Goal: Task Accomplishment & Management: Manage account settings

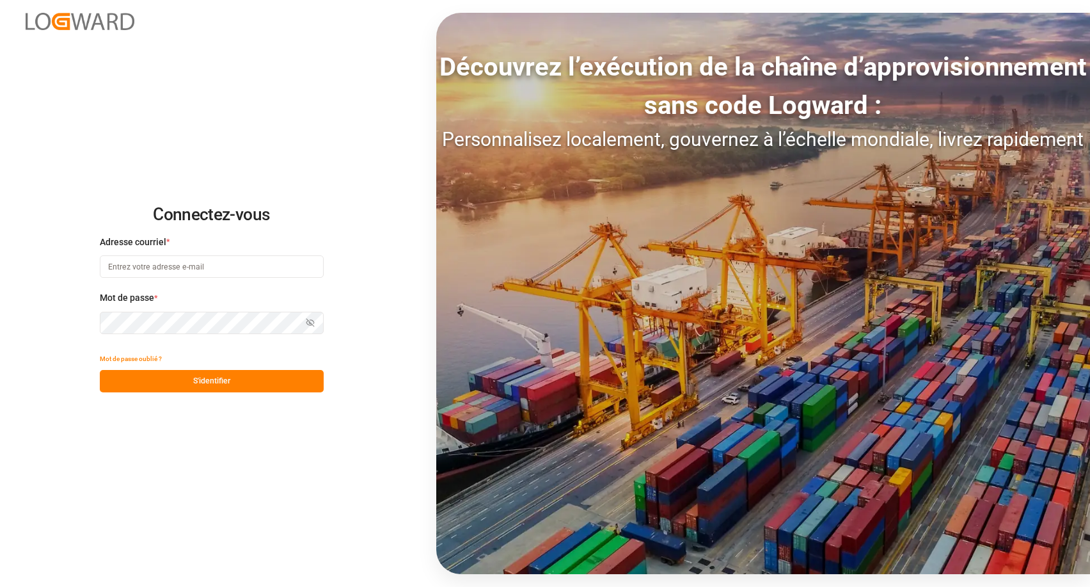
type input "[EMAIL_ADDRESS][DOMAIN_NAME]"
click at [235, 388] on button "S'identifier" at bounding box center [212, 381] width 224 height 22
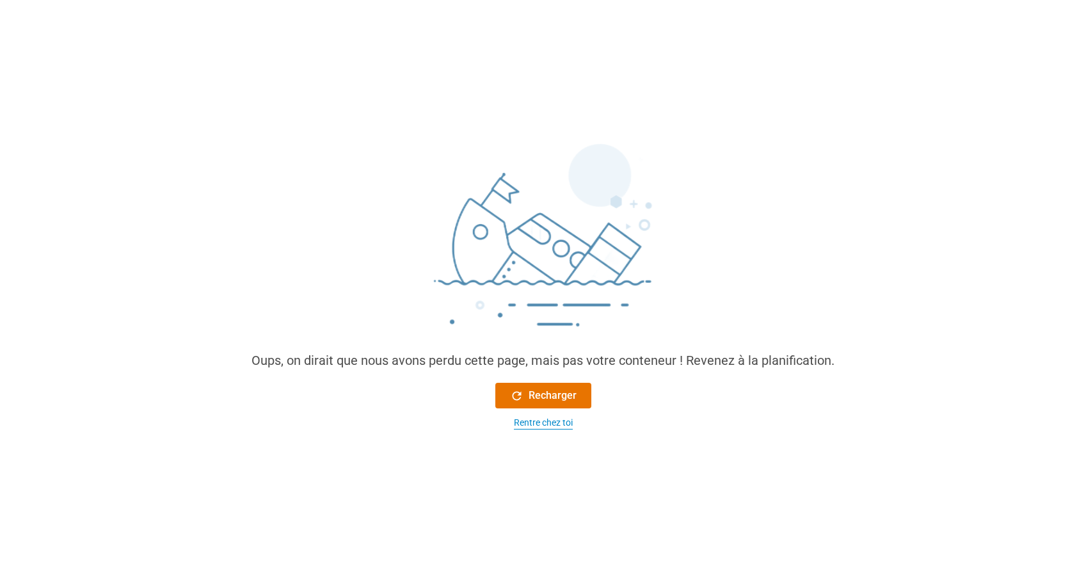
click at [546, 424] on div "Rentre chez toi" at bounding box center [543, 422] width 59 height 13
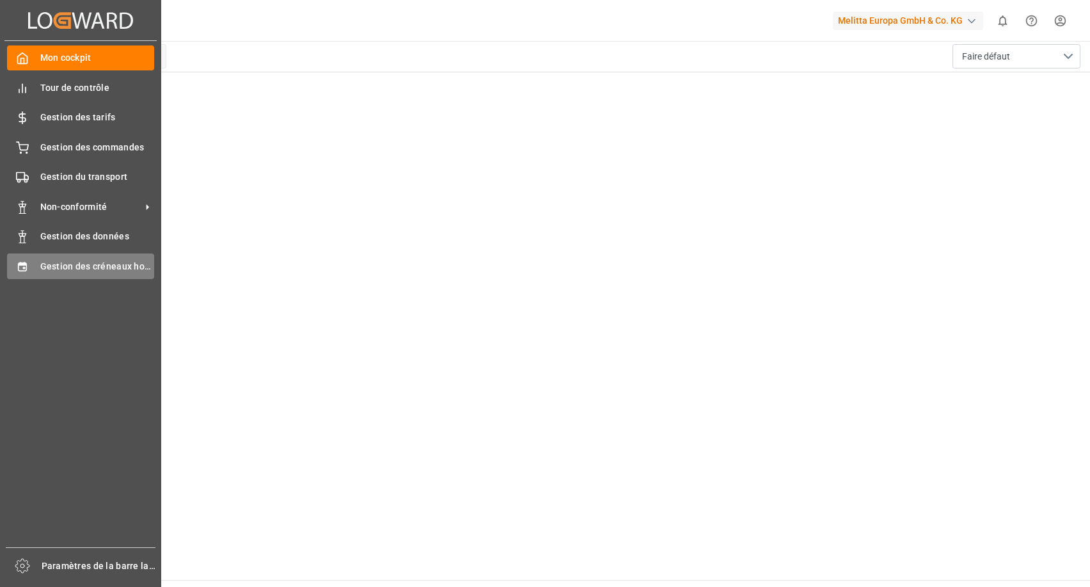
click at [90, 265] on span "Gestion des créneaux horaires" at bounding box center [97, 266] width 115 height 13
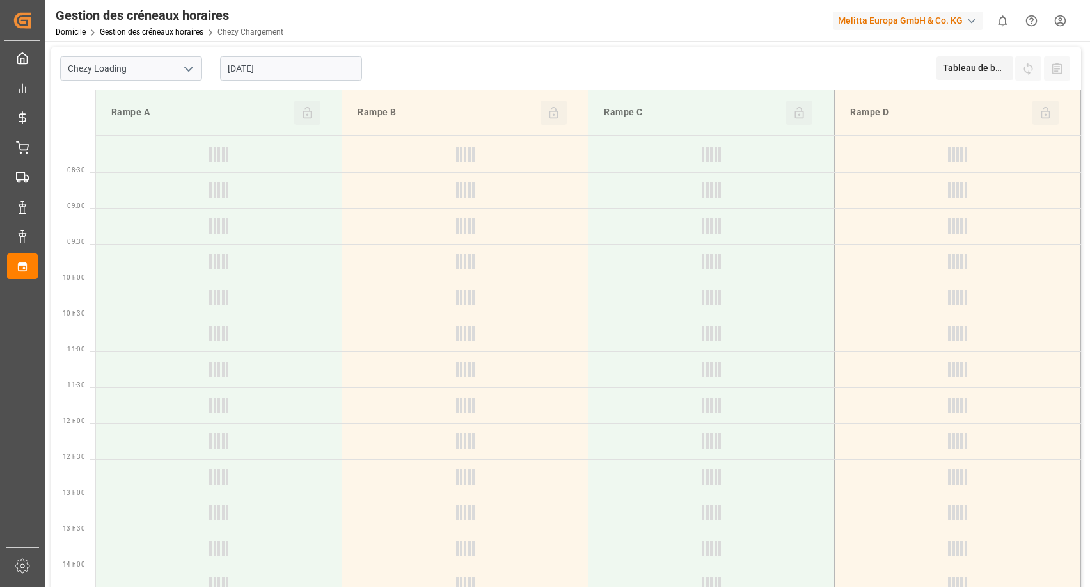
type input "Chezy Loading"
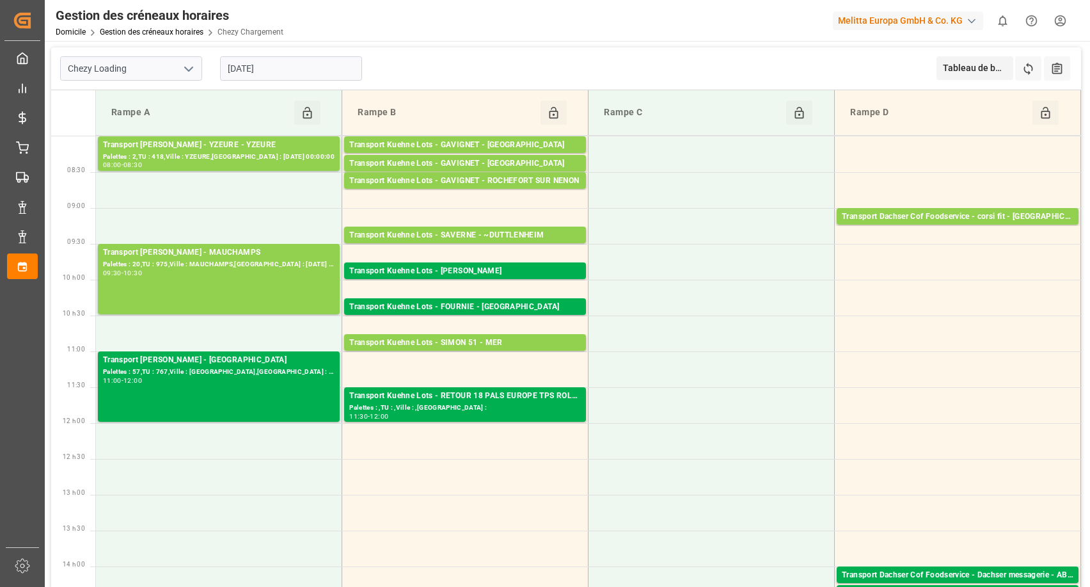
click at [310, 69] on input "[DATE]" at bounding box center [291, 68] width 142 height 24
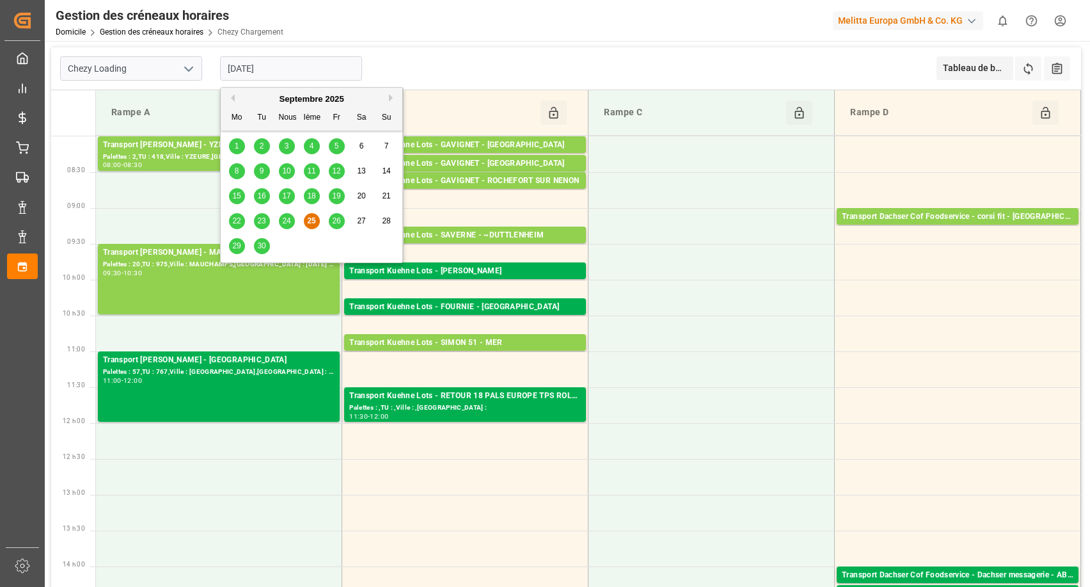
click at [339, 223] on span "26" at bounding box center [336, 220] width 8 height 9
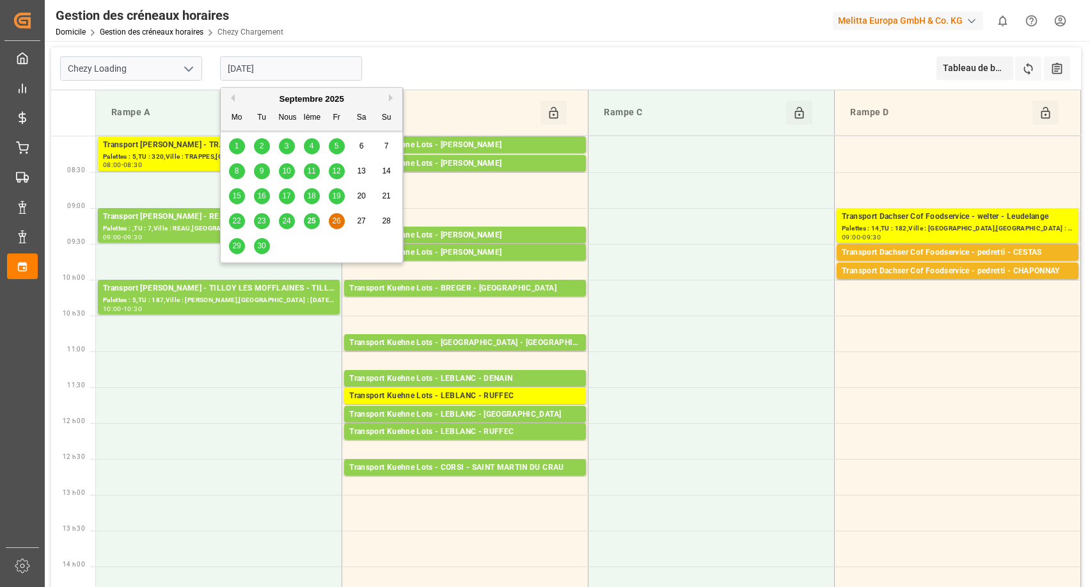
click at [300, 74] on input "[DATE]" at bounding box center [291, 68] width 142 height 24
click at [239, 255] on div "29 30 1 2 3 4 5" at bounding box center [312, 246] width 175 height 25
click at [241, 240] on div "29" at bounding box center [237, 246] width 16 height 15
type input "[DATE]"
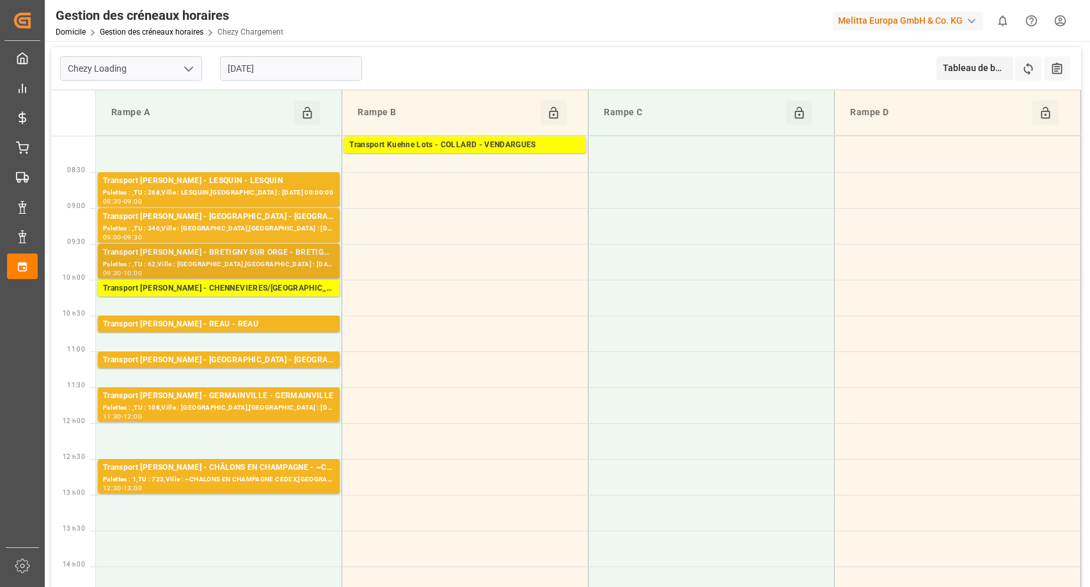
click at [221, 259] on div "Transport [PERSON_NAME] - BRETIGNY SUR ORGE - BRETIGNY SUR ORGE Palettes : ,TU …" at bounding box center [219, 260] width 232 height 29
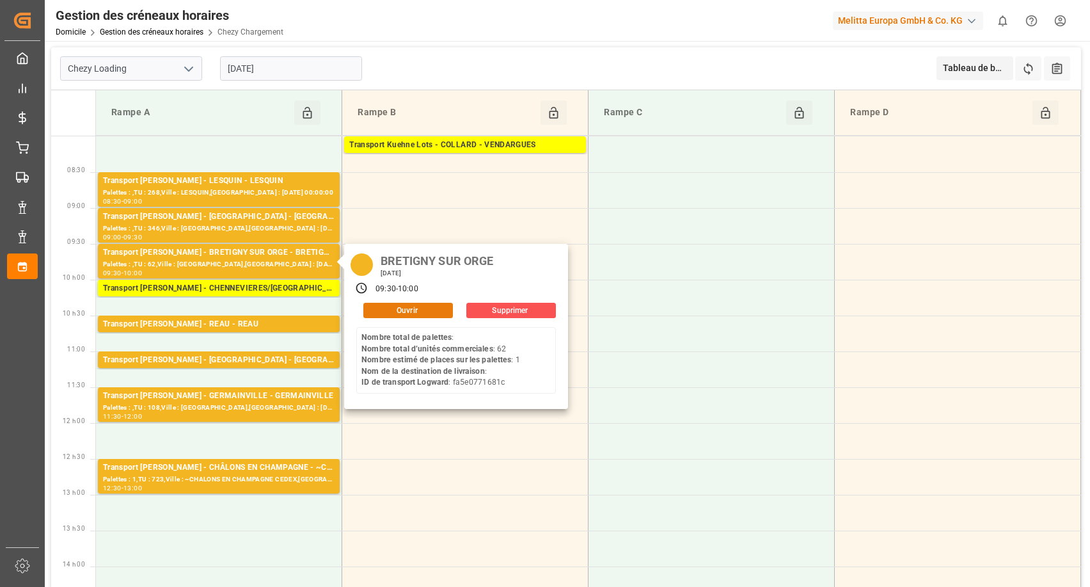
click at [402, 309] on button "Ouvrir" at bounding box center [408, 310] width 90 height 15
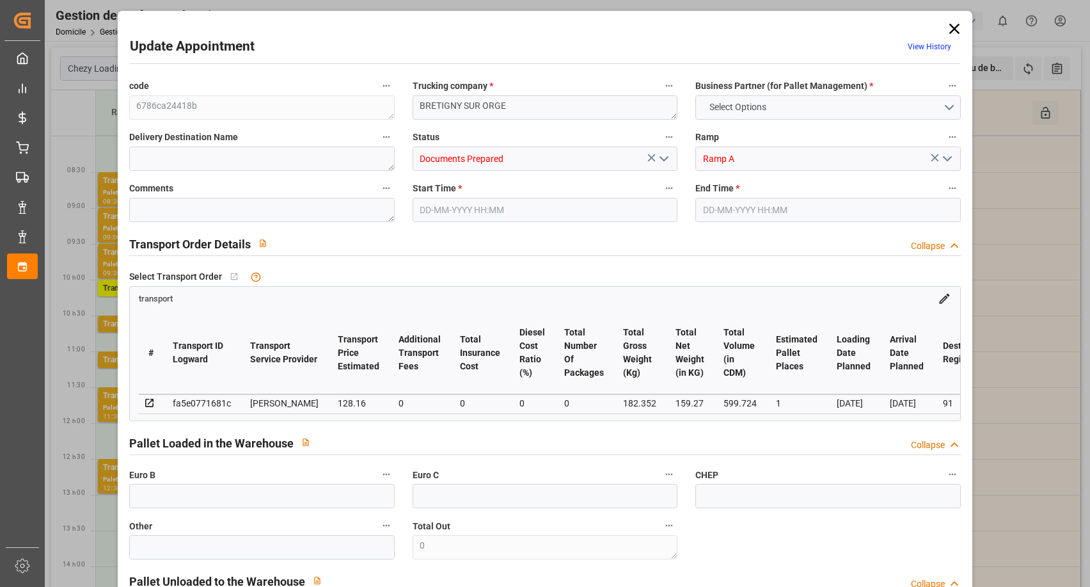
type input "1"
type input "128.16"
type input "0"
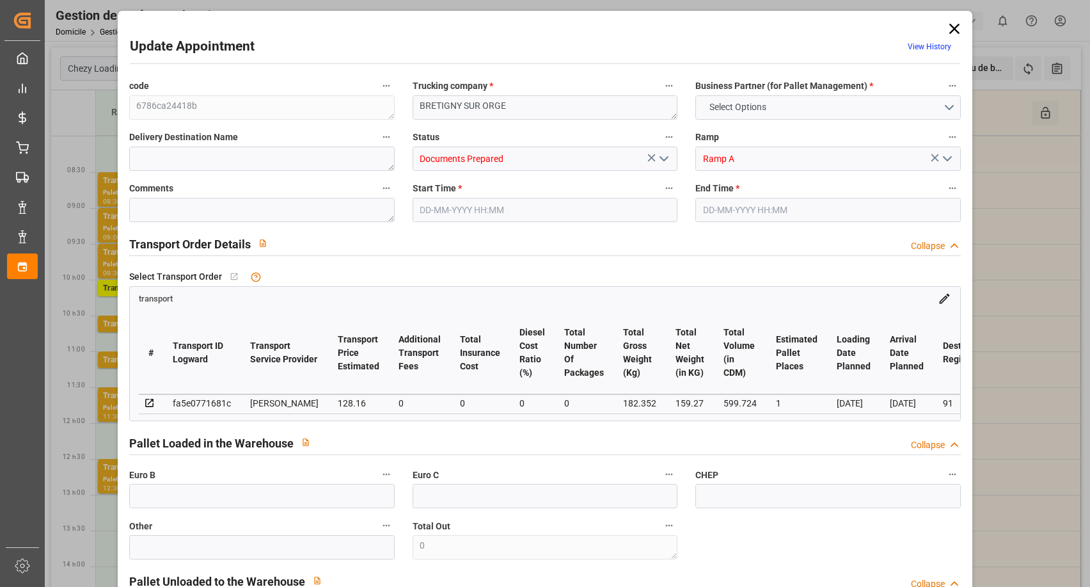
type input "123.8282"
type input "-4.3318"
type input "0"
type input "159.27"
type input "274.352"
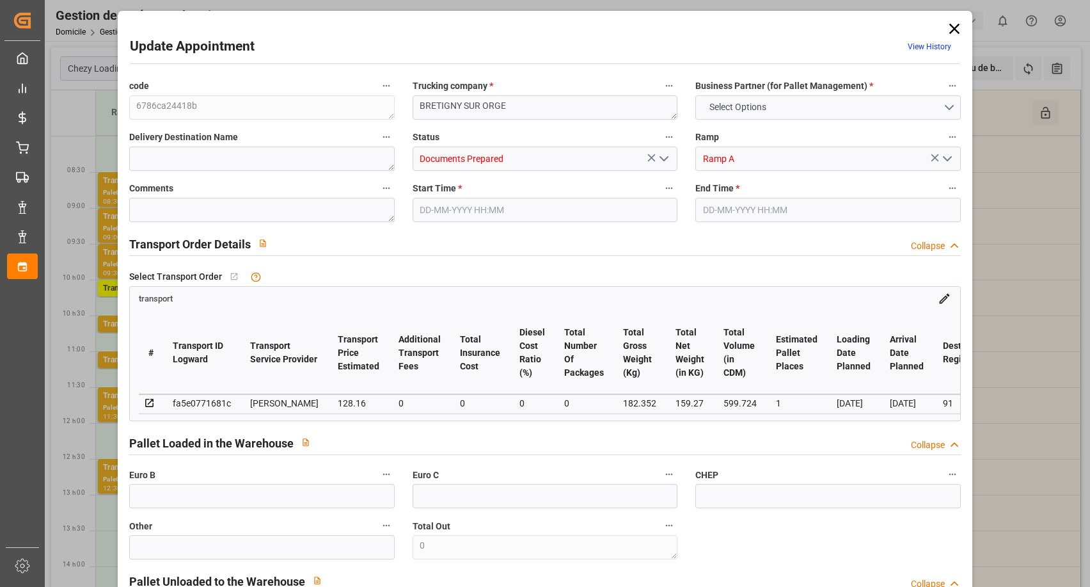
type input "599.724"
type input "91"
type input "0"
type input "62"
type input "4"
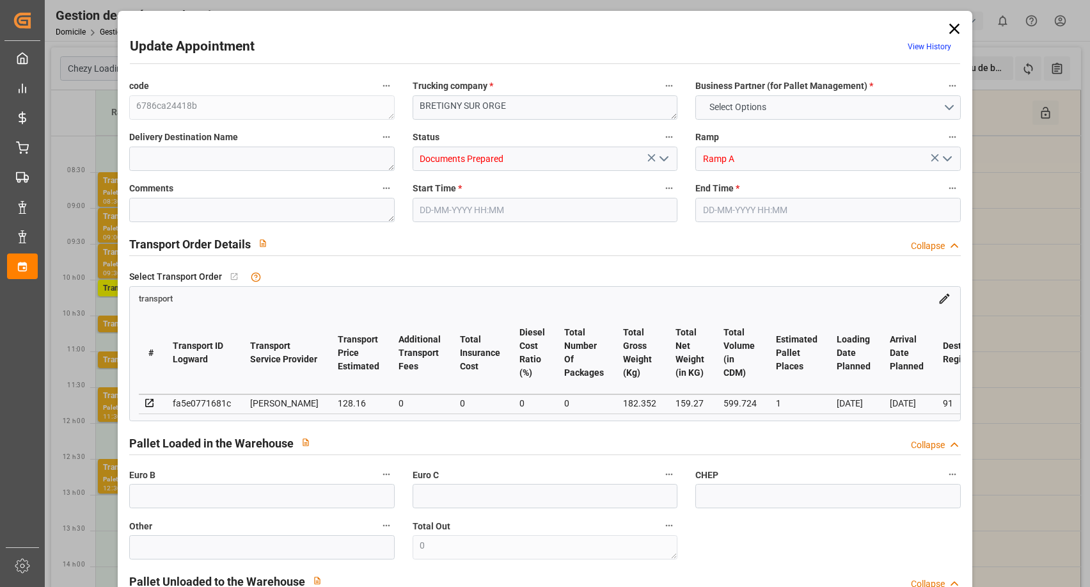
type input "101"
type input "182.352"
type input "0"
type input "4710.8598"
type input "0"
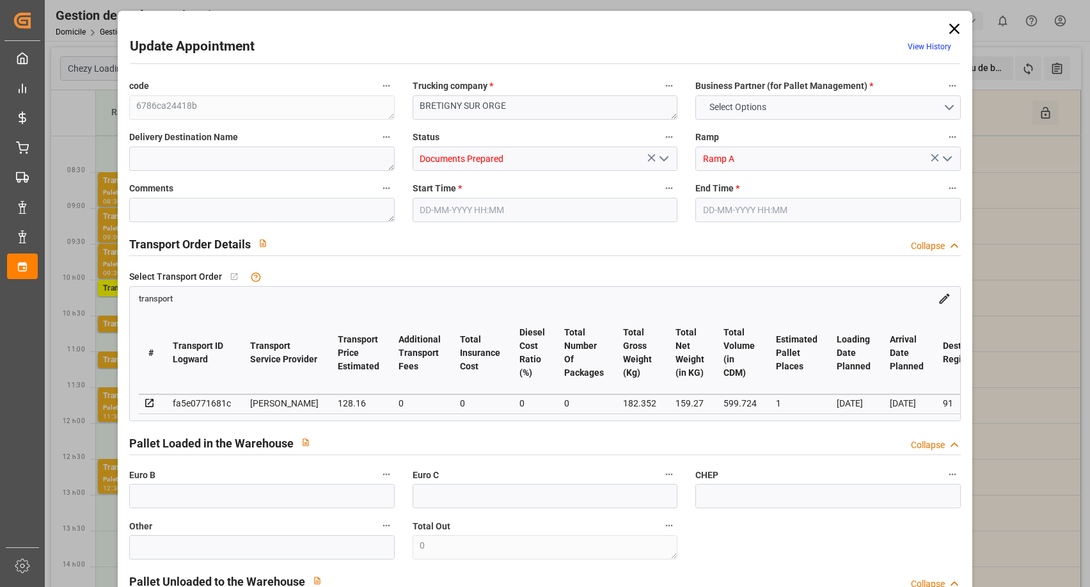
type input "0"
type input "21"
type input "35"
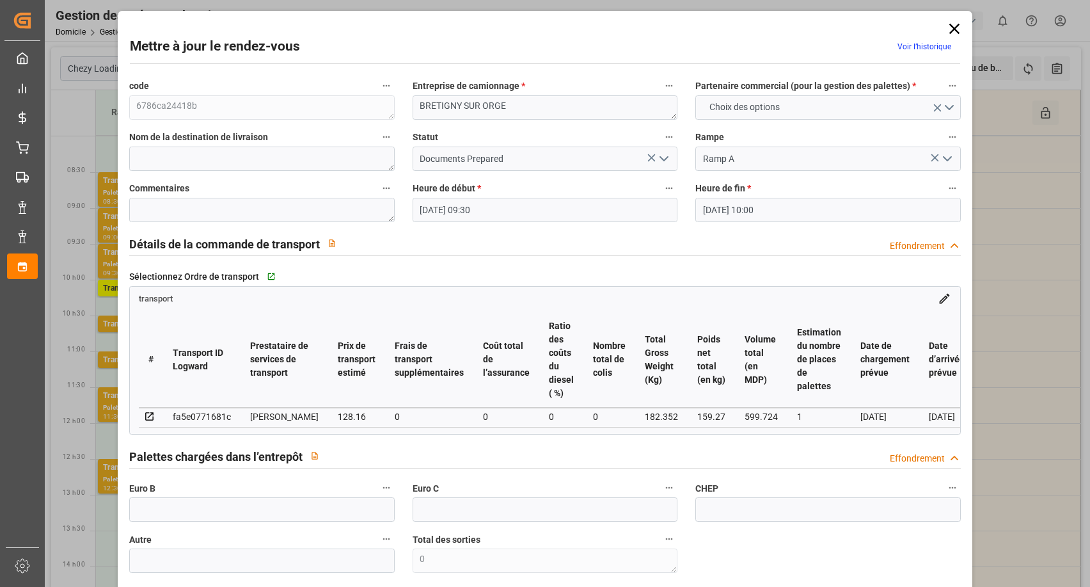
type input "[DATE] 09:30"
type input "[DATE] 10:00"
type input "[DATE] 12:26"
type input "[DATE] 11:25"
type input "[DATE]"
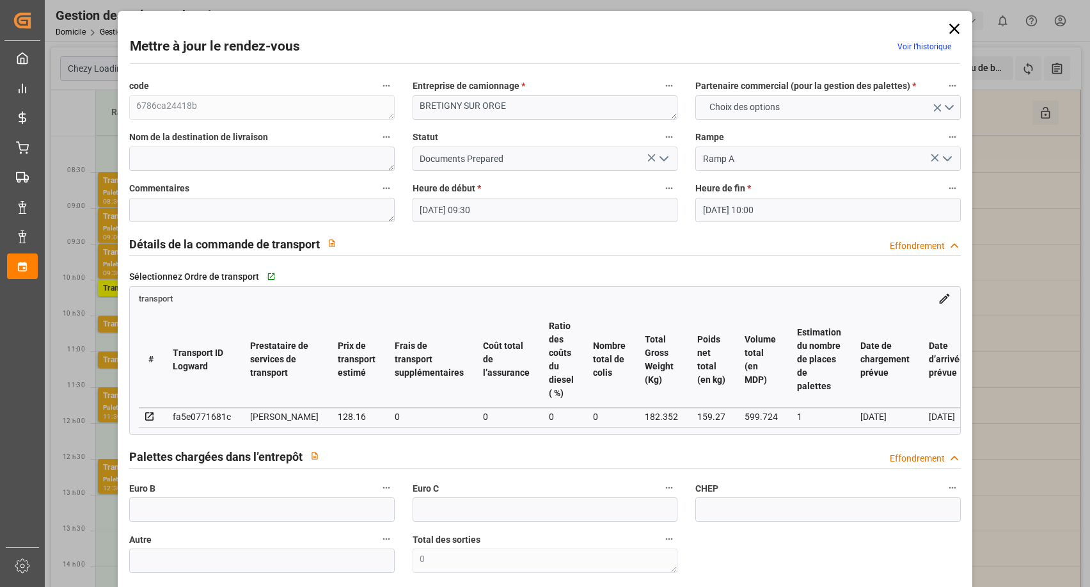
type input "[DATE]"
click at [661, 159] on icon "Ouvrir le menu" at bounding box center [663, 158] width 15 height 15
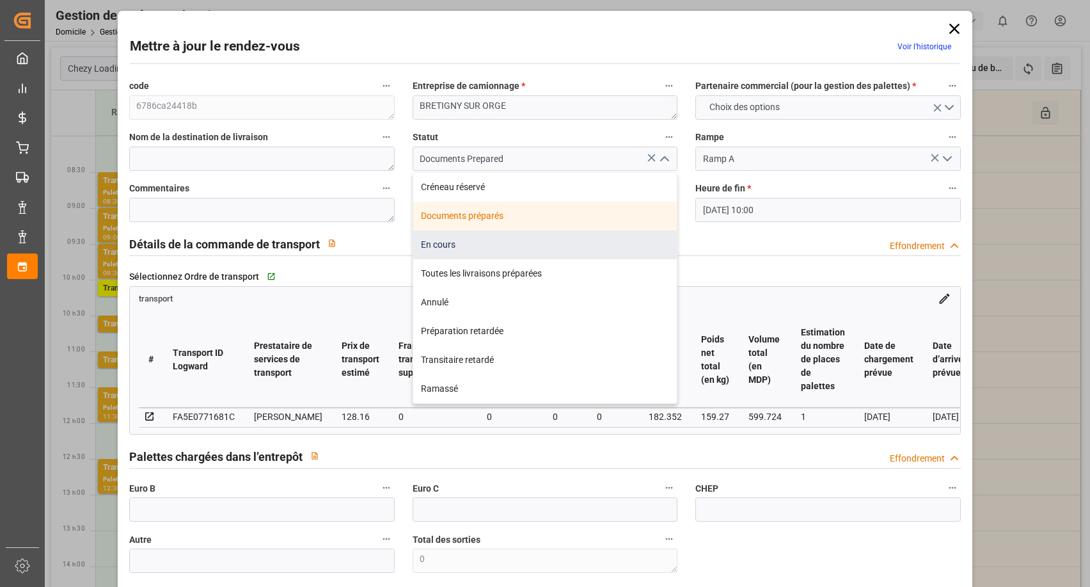
click at [460, 243] on div "En cours" at bounding box center [545, 244] width 264 height 29
type input "In Progress"
